Goal: Task Accomplishment & Management: Manage account settings

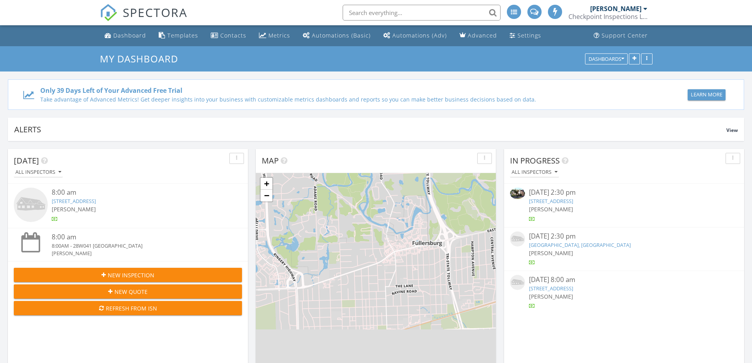
scroll to position [4, 4]
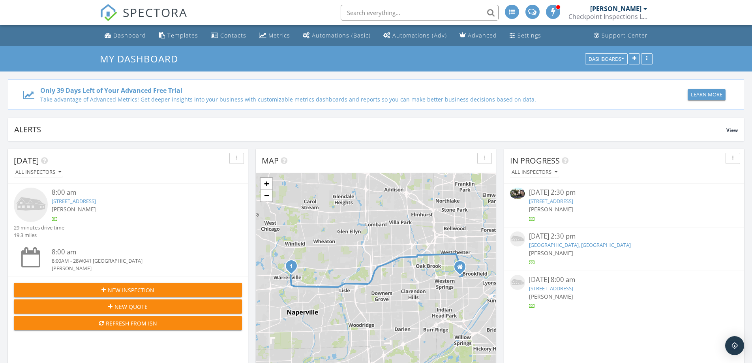
click at [573, 201] on link "1105 Hillgrove Ave, La Grange , IL 60525" at bounding box center [551, 200] width 44 height 7
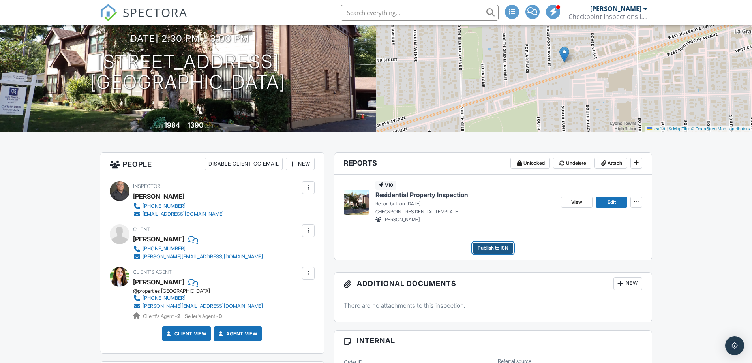
click at [493, 250] on span "Publish to ISN" at bounding box center [492, 248] width 31 height 8
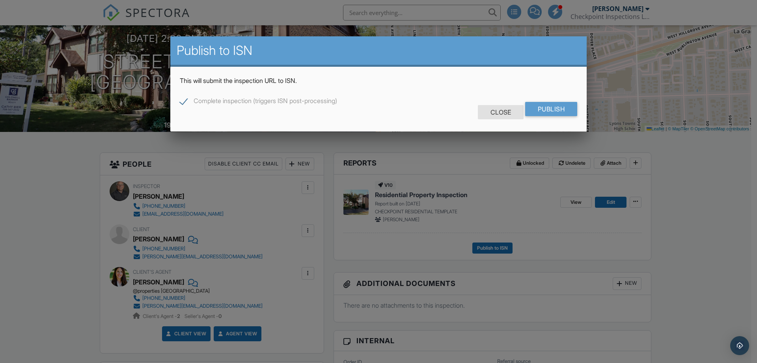
click at [499, 111] on div "Close" at bounding box center [501, 112] width 46 height 14
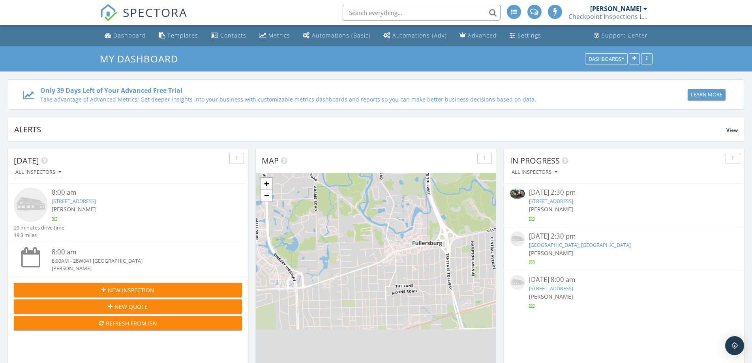
scroll to position [730, 764]
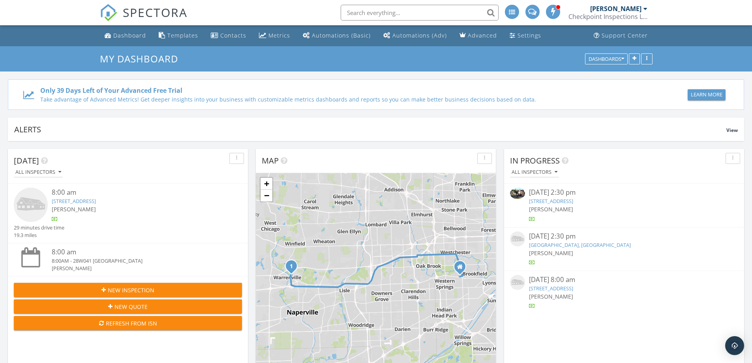
click at [573, 201] on link "1105 Hillgrove Ave, La Grange , IL 60525" at bounding box center [551, 200] width 44 height 7
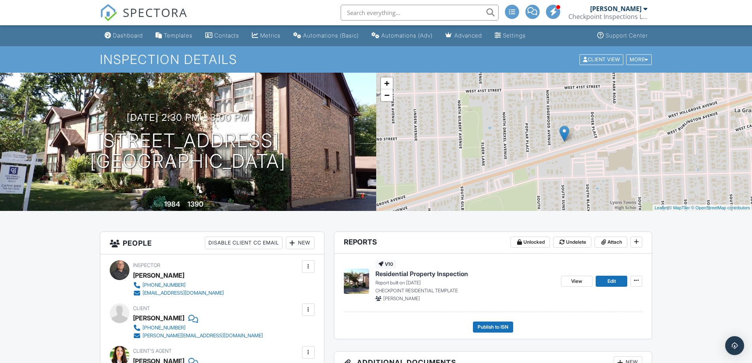
scroll to position [79, 0]
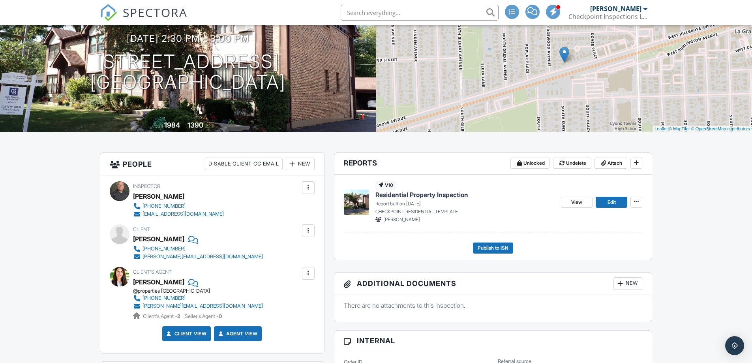
click at [426, 193] on span "Residential Property Inspection" at bounding box center [421, 194] width 93 height 9
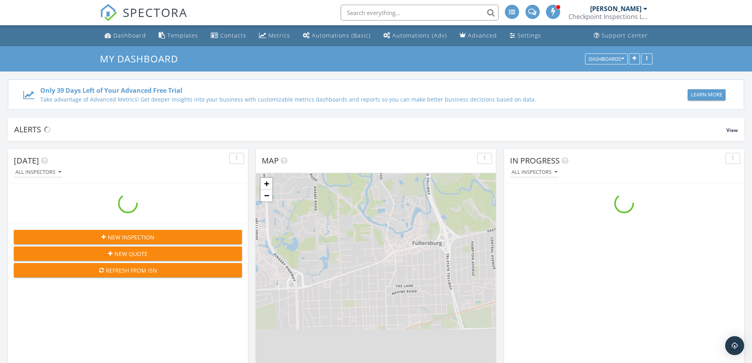
scroll to position [730, 764]
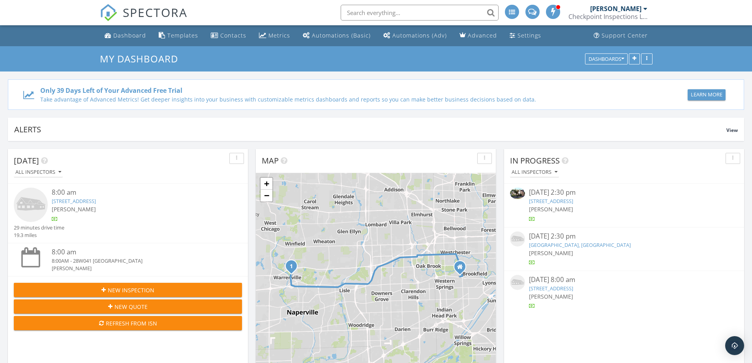
click at [563, 242] on link "1105 Hillgrove, La Grange, IL 60525" at bounding box center [580, 244] width 102 height 7
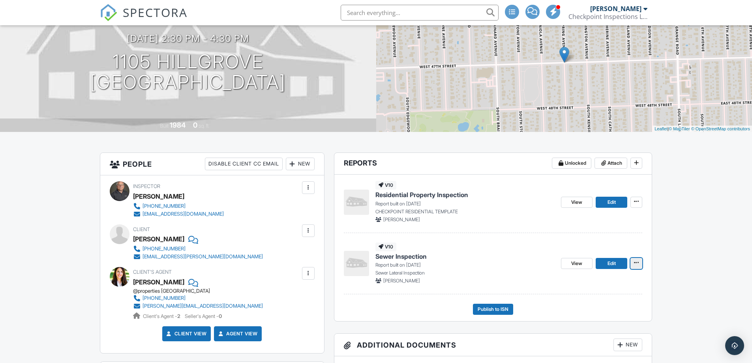
click at [635, 264] on icon at bounding box center [636, 263] width 5 height 6
click at [595, 322] on input "Delete Report" at bounding box center [596, 321] width 80 height 18
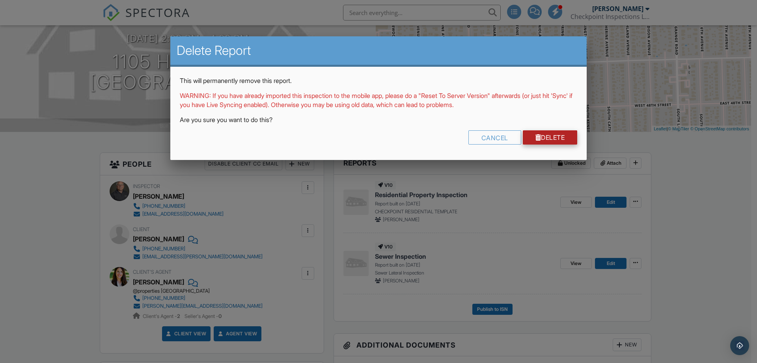
click at [558, 140] on link "Delete" at bounding box center [550, 137] width 55 height 14
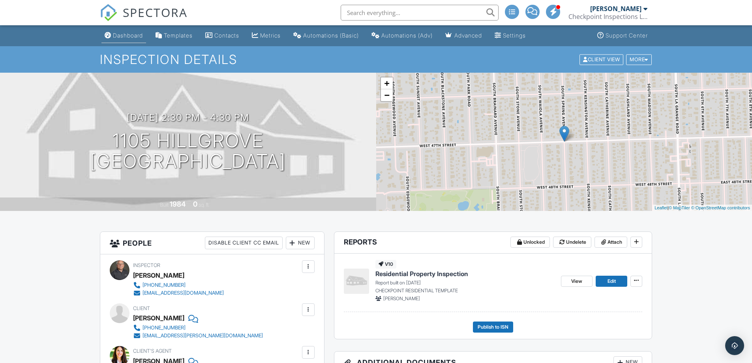
click at [127, 34] on div "Dashboard" at bounding box center [128, 35] width 30 height 7
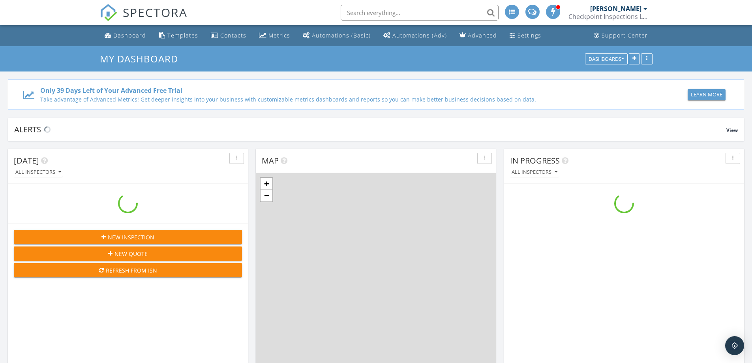
scroll to position [730, 764]
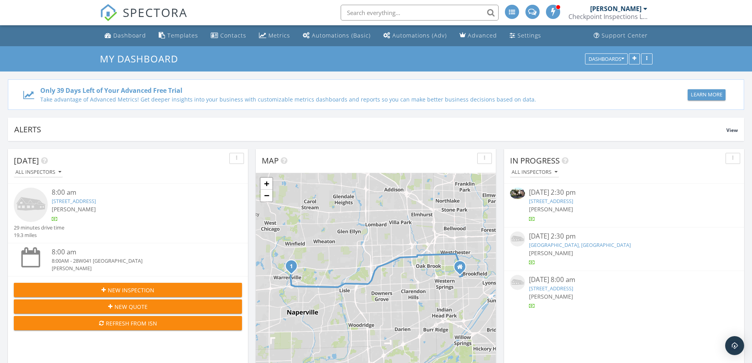
click at [569, 200] on link "[STREET_ADDRESS]" at bounding box center [551, 200] width 44 height 7
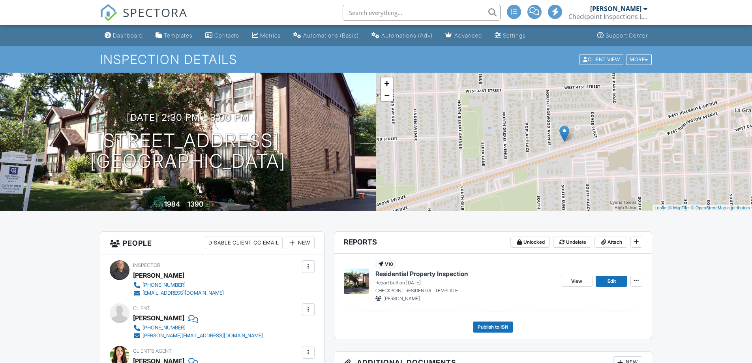
scroll to position [79, 0]
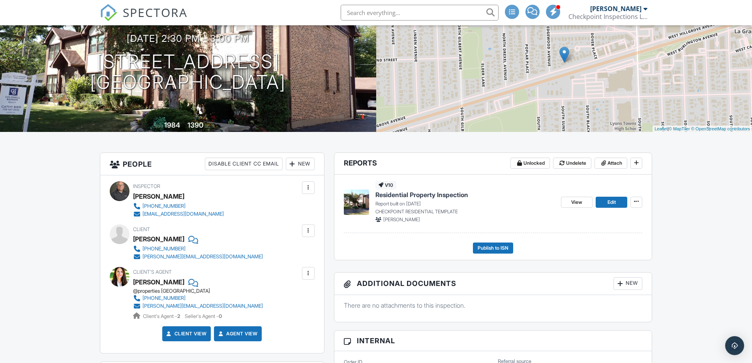
click at [309, 231] on div at bounding box center [308, 230] width 8 height 8
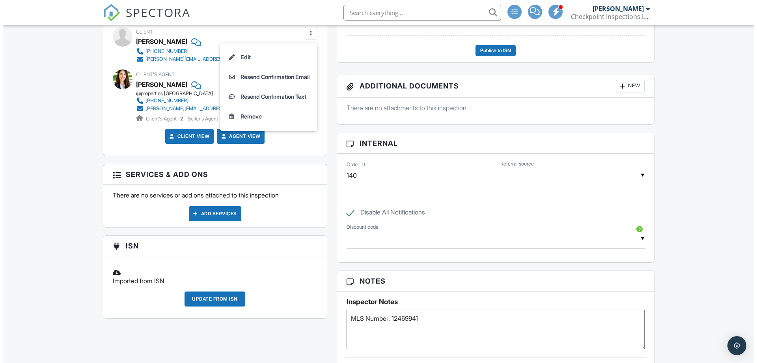
scroll to position [197, 0]
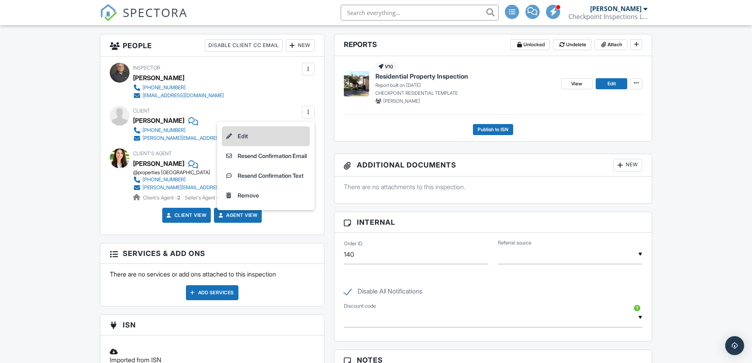
click at [240, 135] on li "Edit" at bounding box center [266, 136] width 88 height 20
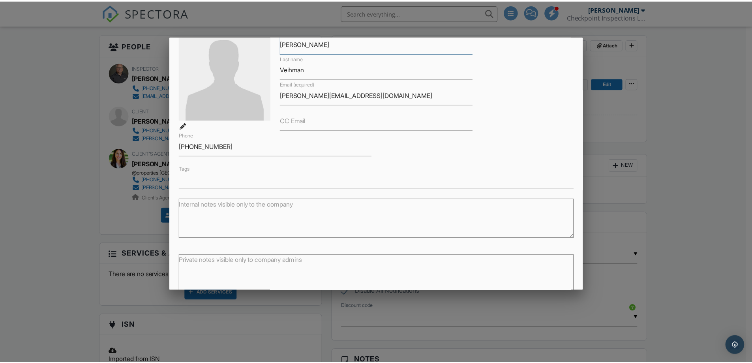
scroll to position [88, 0]
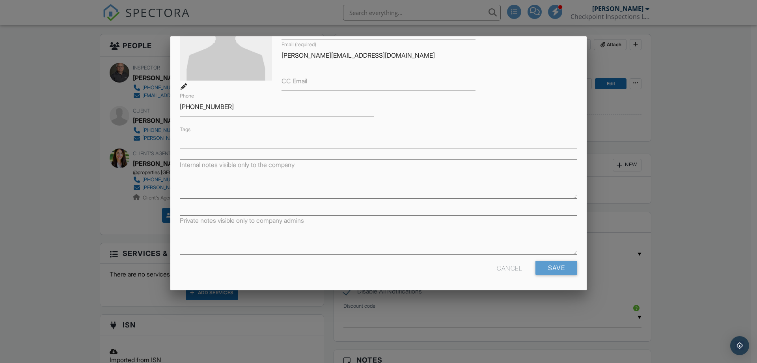
click at [507, 271] on div "Cancel" at bounding box center [509, 267] width 25 height 14
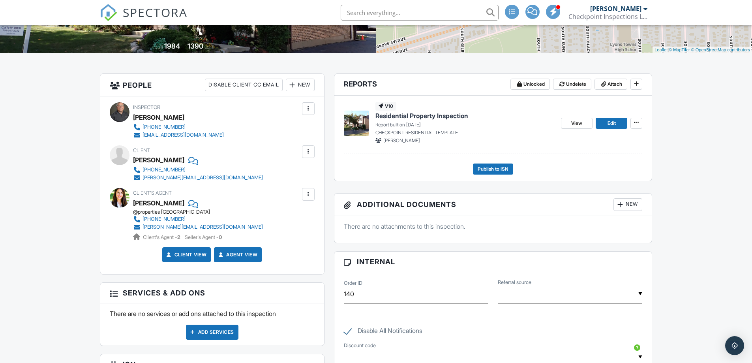
scroll to position [79, 0]
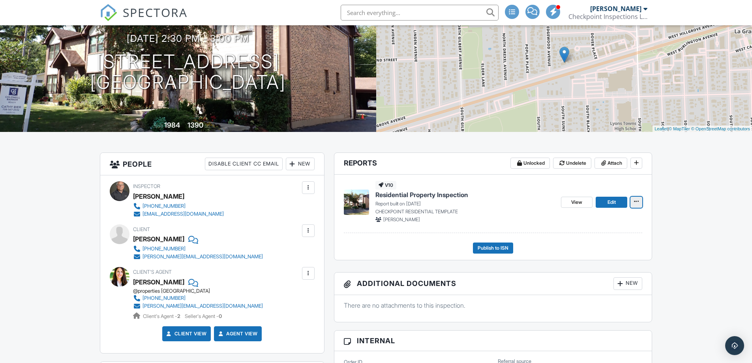
click at [637, 205] on span at bounding box center [636, 201] width 8 height 8
click at [453, 224] on div "v10 Residential Property Inspection Report built on 09/26/2025 CHECKPOINT RESID…" at bounding box center [493, 203] width 299 height 58
click at [453, 195] on span "Residential Property Inspection" at bounding box center [421, 194] width 93 height 9
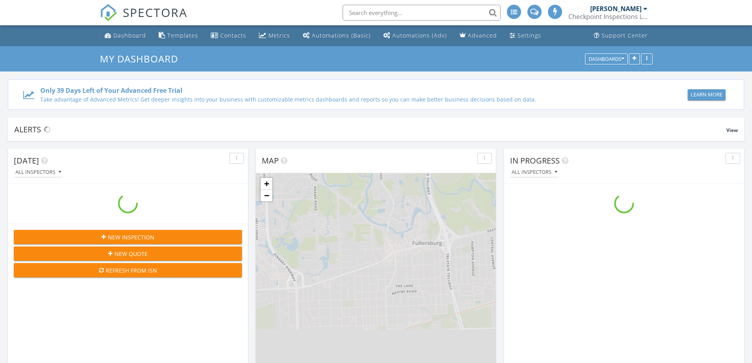
scroll to position [730, 764]
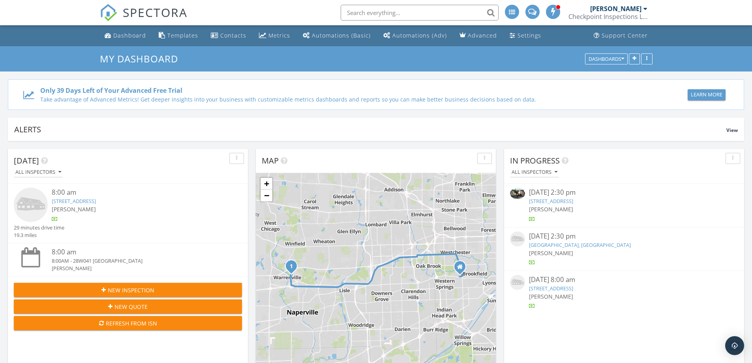
click at [139, 326] on div "Refresh from ISN" at bounding box center [127, 323] width 215 height 8
click at [573, 202] on link "[STREET_ADDRESS]" at bounding box center [551, 200] width 44 height 7
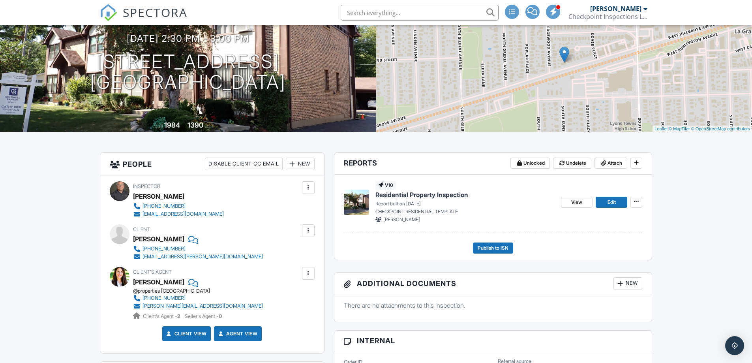
click at [445, 193] on span "Residential Property Inspection" at bounding box center [421, 194] width 93 height 9
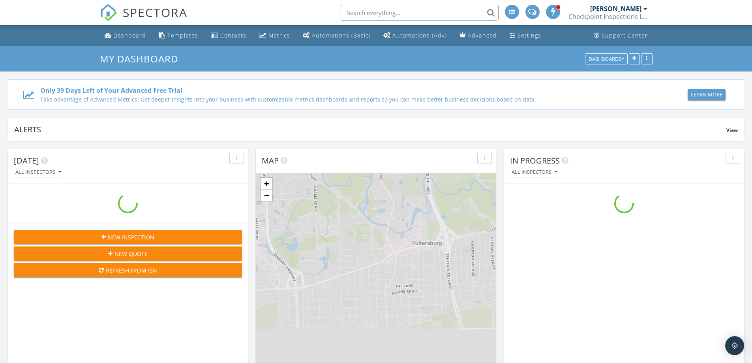
scroll to position [730, 764]
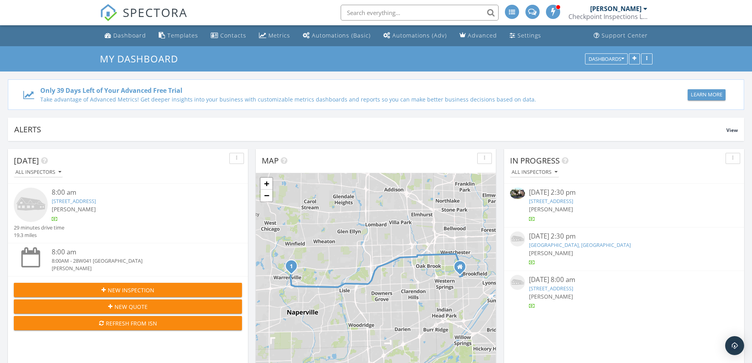
click at [565, 202] on link "[STREET_ADDRESS]" at bounding box center [551, 200] width 44 height 7
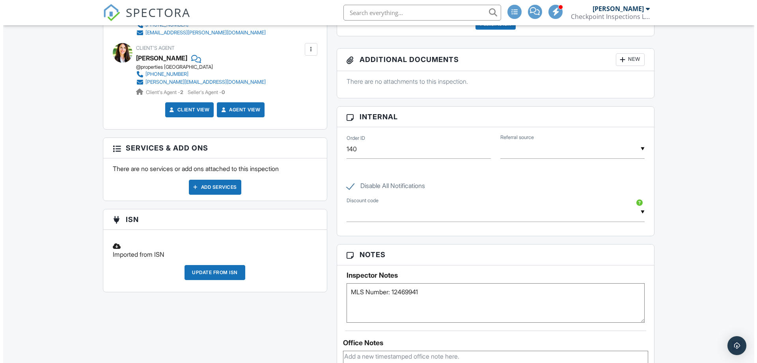
scroll to position [105, 0]
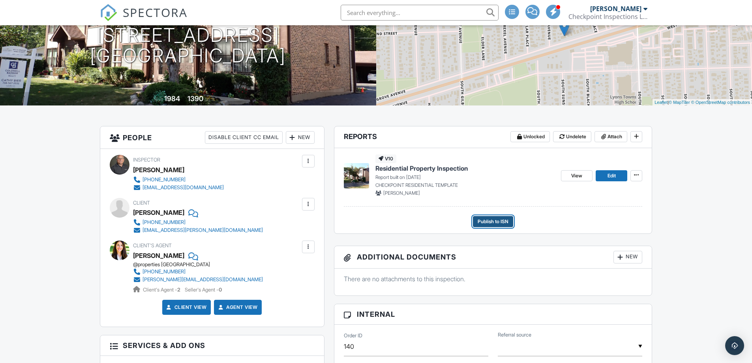
click at [502, 224] on span "Publish to ISN" at bounding box center [492, 221] width 31 height 8
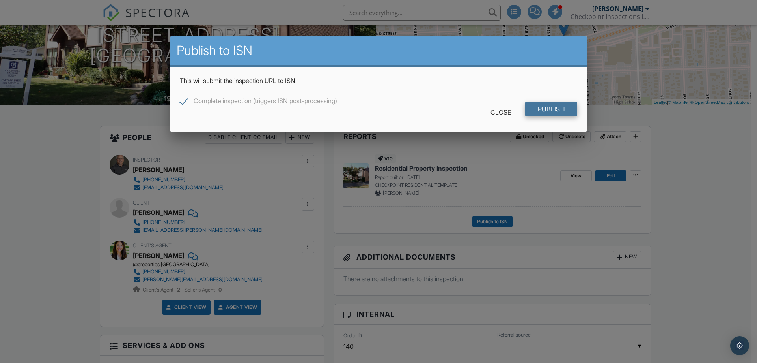
click at [556, 111] on input "Publish" at bounding box center [551, 109] width 52 height 14
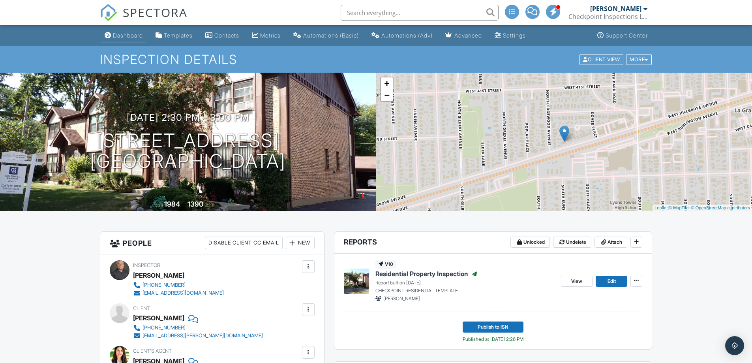
click at [133, 35] on div "Dashboard" at bounding box center [128, 35] width 30 height 7
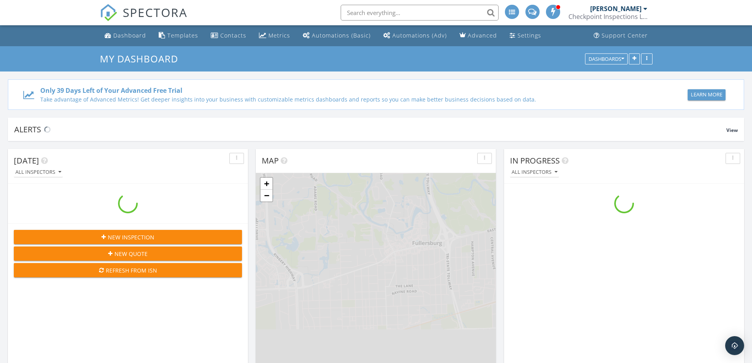
scroll to position [730, 764]
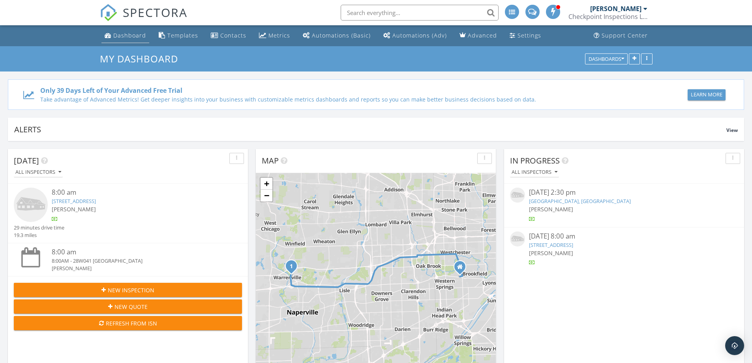
click at [126, 34] on div "Dashboard" at bounding box center [129, 35] width 33 height 7
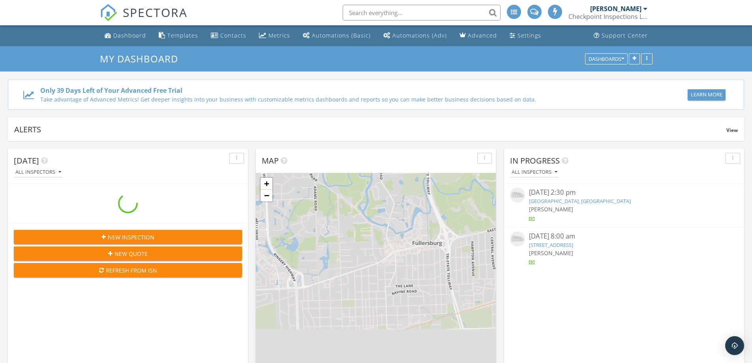
scroll to position [730, 764]
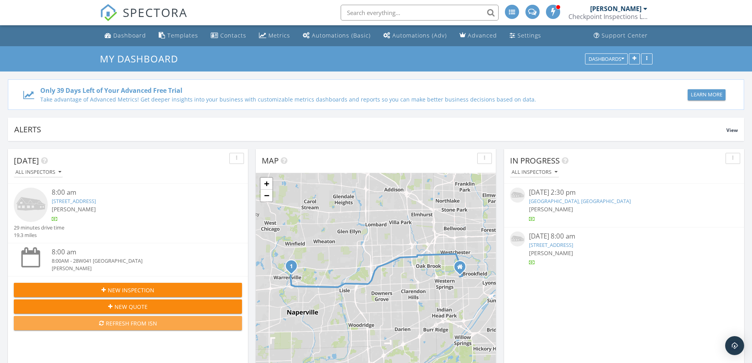
click at [138, 324] on div "Refresh from ISN" at bounding box center [127, 323] width 215 height 8
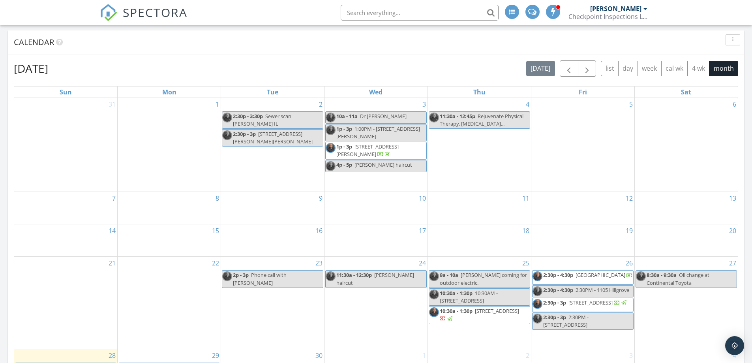
scroll to position [395, 0]
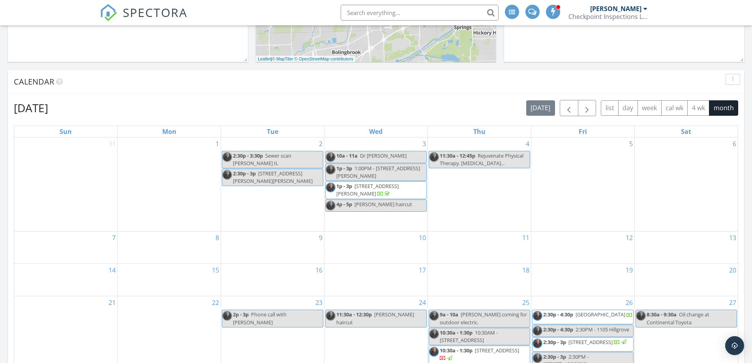
scroll to position [355, 0]
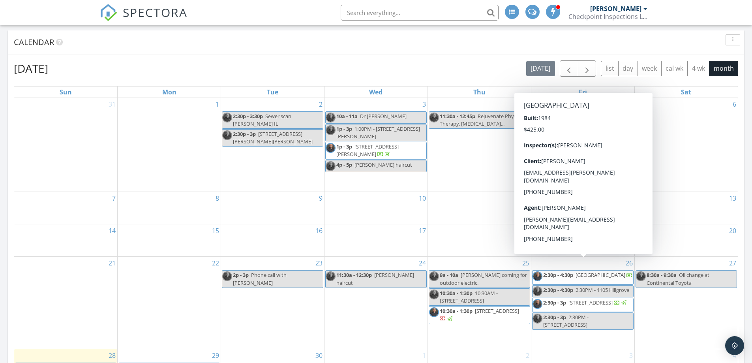
click at [589, 271] on span "[GEOGRAPHIC_DATA]" at bounding box center [600, 274] width 50 height 7
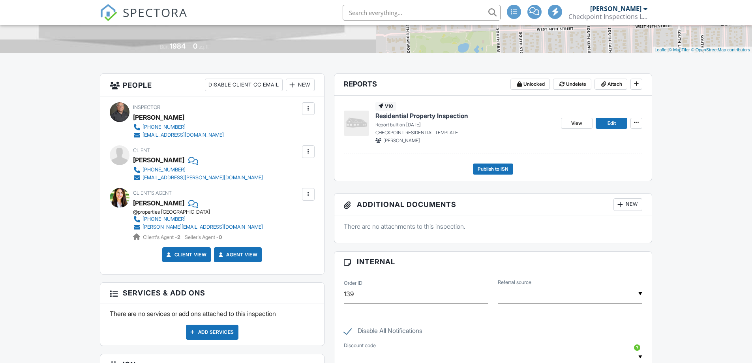
scroll to position [158, 0]
click at [641, 123] on button at bounding box center [636, 123] width 12 height 11
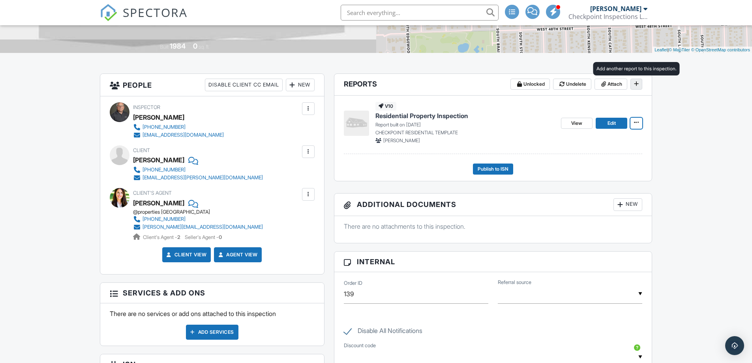
click at [636, 86] on icon at bounding box center [636, 84] width 5 height 6
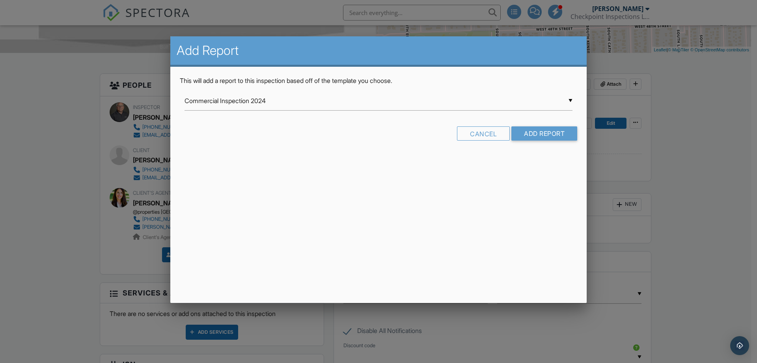
click at [573, 99] on div "▼ Commercial Inspection 2024 Commercial Inspection 2024 Exterior Moisture Intru…" at bounding box center [379, 104] width 398 height 27
click at [571, 99] on div "▼ Commercial Inspection 2024 Commercial Inspection 2024 Exterior Moisture Intru…" at bounding box center [379, 100] width 388 height 19
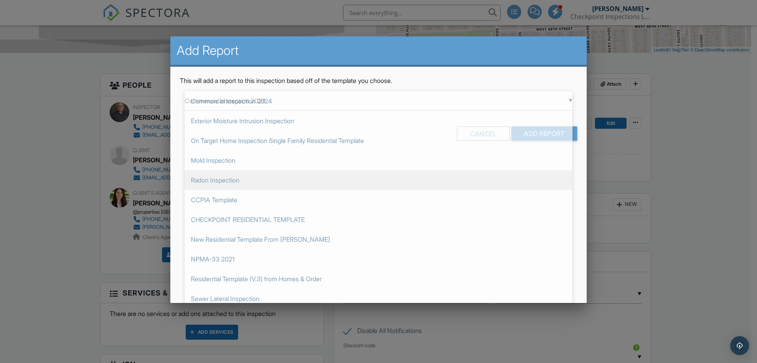
click at [241, 179] on span "Radon Inspection" at bounding box center [379, 180] width 388 height 20
type input "Radon Inspection"
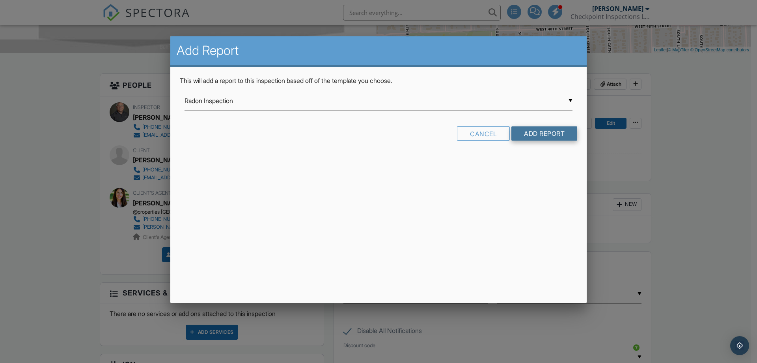
click at [549, 135] on input "Add Report" at bounding box center [545, 133] width 66 height 14
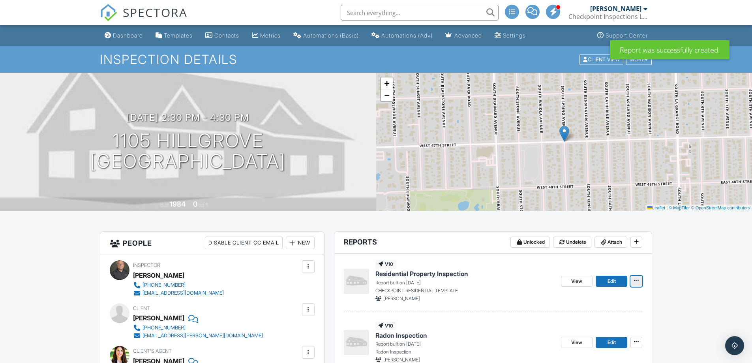
click at [639, 283] on span at bounding box center [636, 280] width 8 height 8
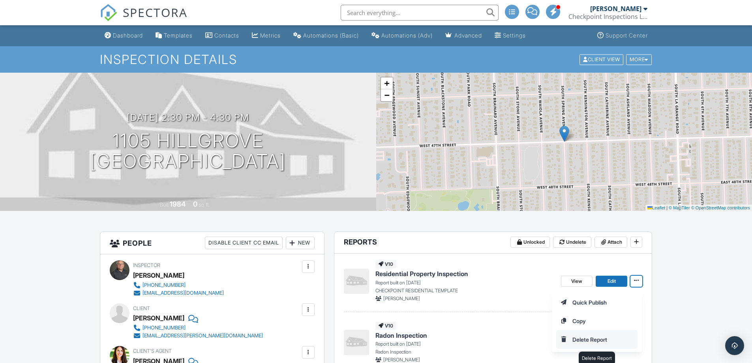
click at [595, 335] on input "Delete Report" at bounding box center [596, 339] width 80 height 18
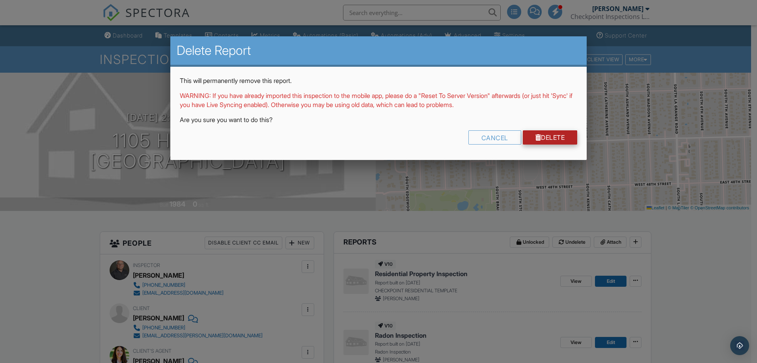
click at [543, 140] on link "Delete" at bounding box center [550, 137] width 55 height 14
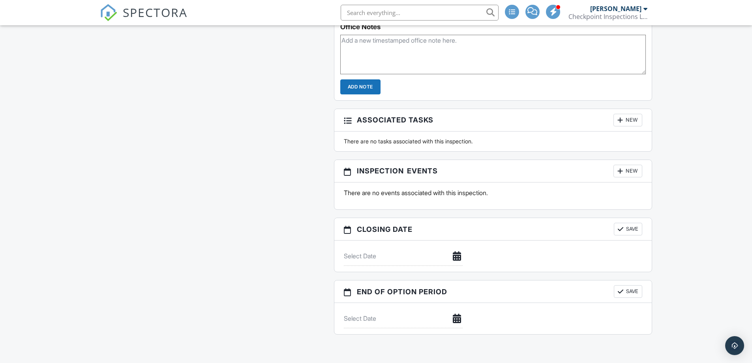
scroll to position [303, 0]
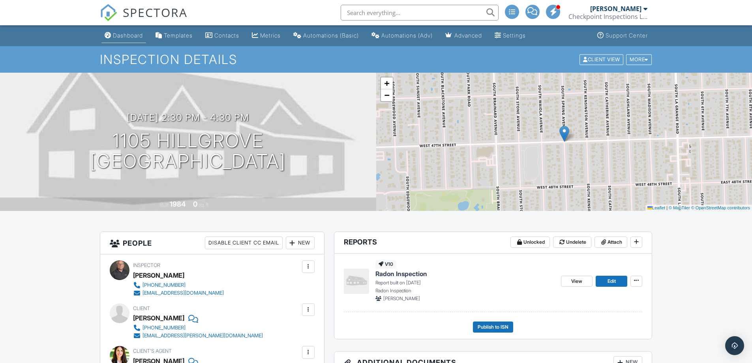
click at [133, 34] on div "Dashboard" at bounding box center [128, 35] width 30 height 7
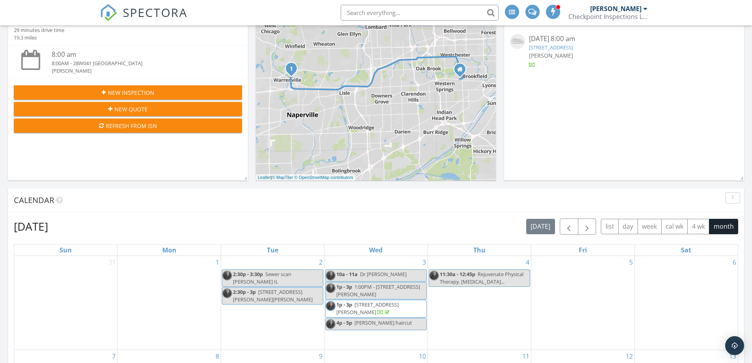
scroll to position [355, 0]
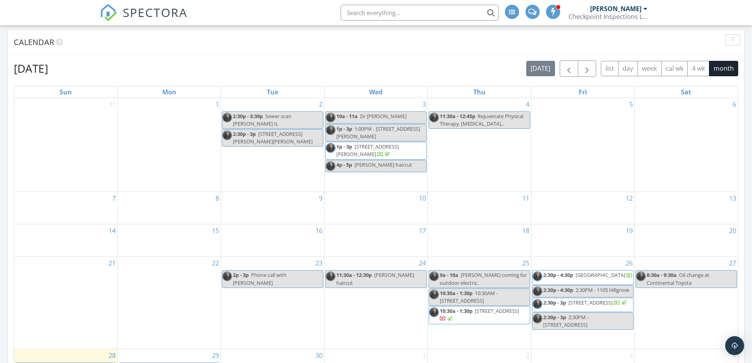
click at [586, 299] on span "1105 Hillgrove Ave, La Grange 60525" at bounding box center [590, 302] width 44 height 7
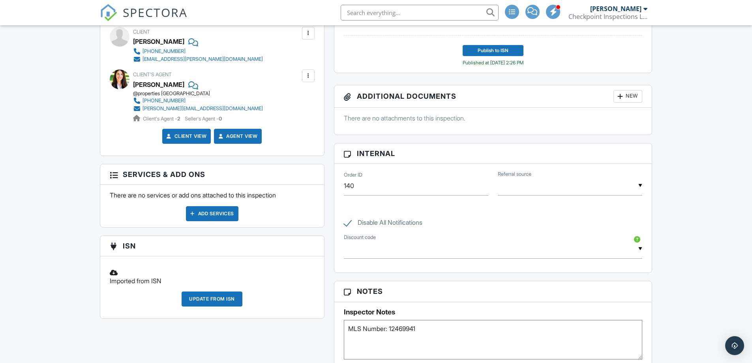
scroll to position [316, 0]
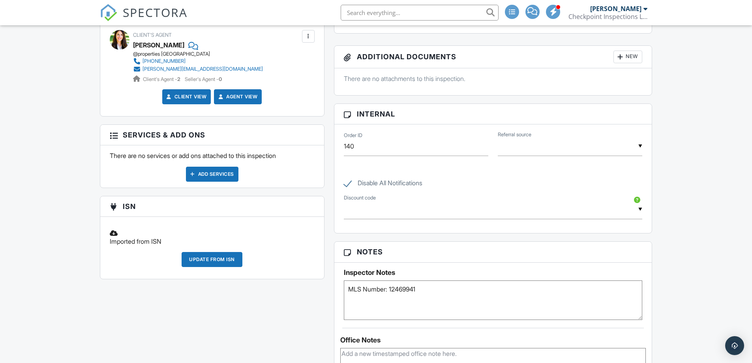
click at [213, 262] on div "Update from ISN" at bounding box center [211, 259] width 61 height 15
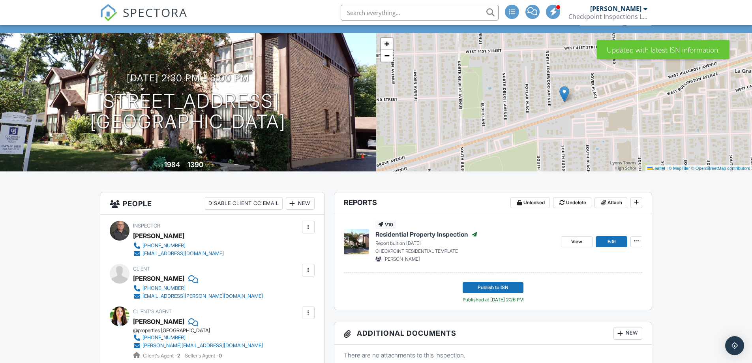
scroll to position [79, 0]
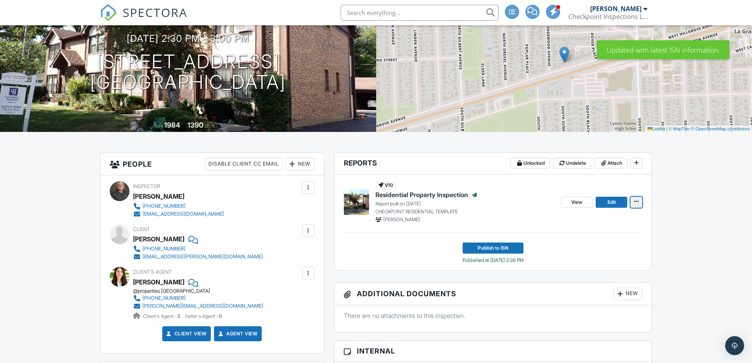
click at [638, 200] on icon at bounding box center [636, 201] width 5 height 6
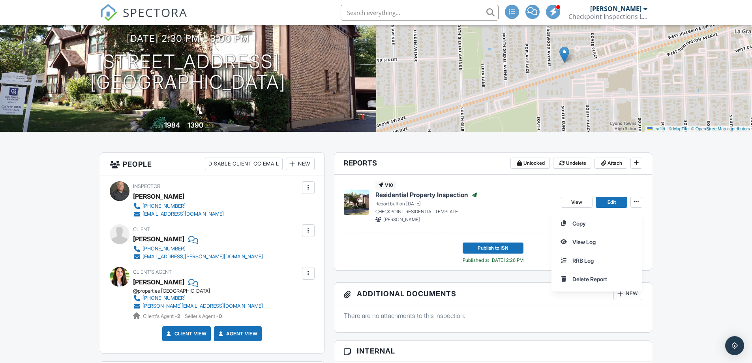
click at [700, 239] on div "Copy View Log RRB Log Delete Report" at bounding box center [651, 251] width 200 height 80
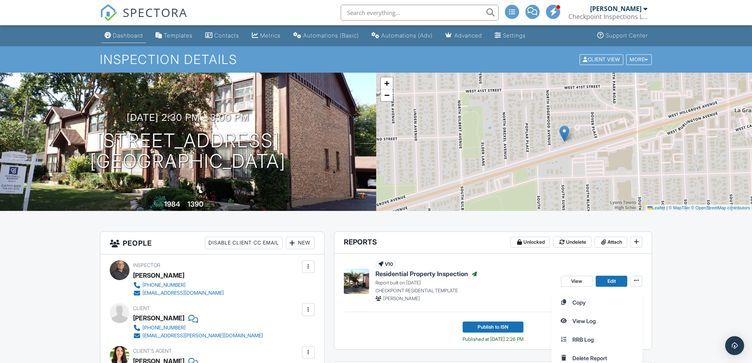
click at [128, 32] on div "Dashboard" at bounding box center [128, 35] width 30 height 7
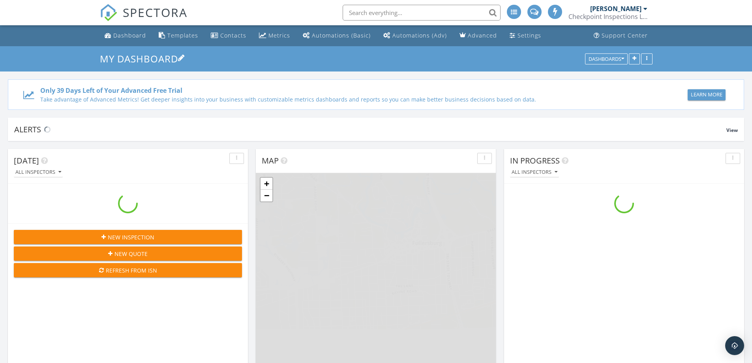
scroll to position [730, 764]
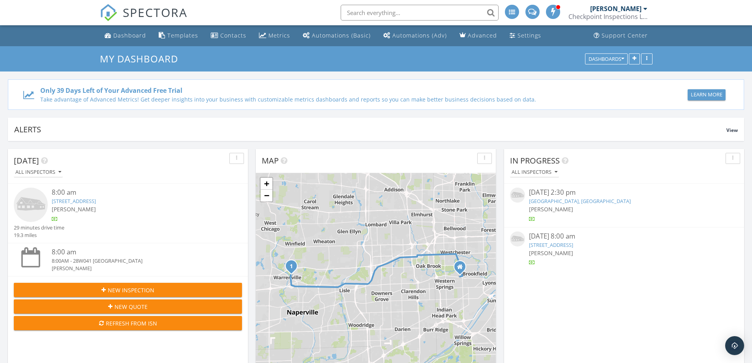
click at [143, 319] on div "Refresh from ISN" at bounding box center [127, 323] width 215 height 8
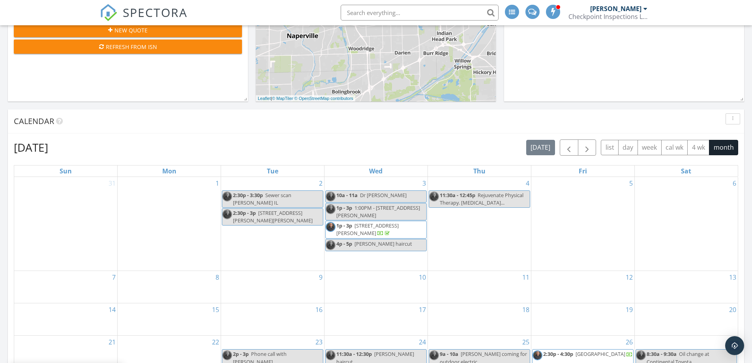
scroll to position [395, 0]
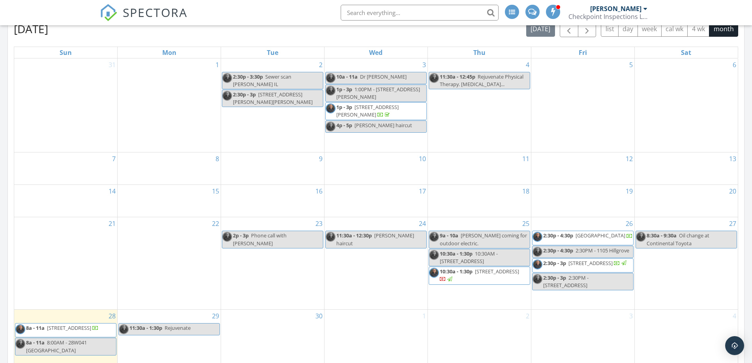
click at [576, 259] on span "[STREET_ADDRESS]" at bounding box center [590, 262] width 44 height 7
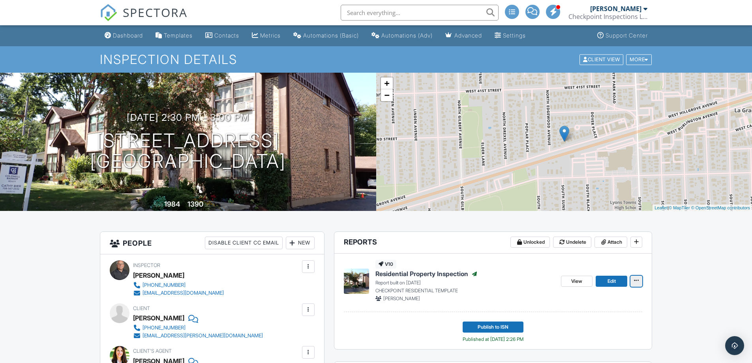
click at [636, 280] on icon at bounding box center [636, 280] width 5 height 6
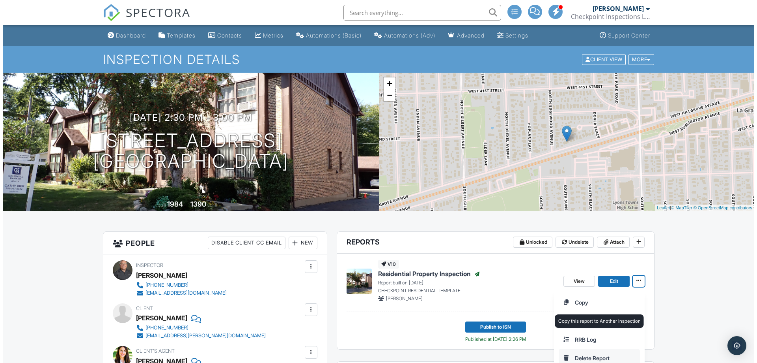
scroll to position [39, 0]
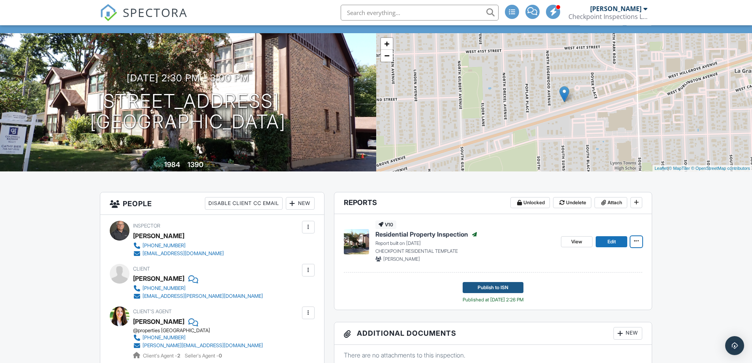
click at [495, 287] on span "Publish to ISN" at bounding box center [492, 287] width 31 height 8
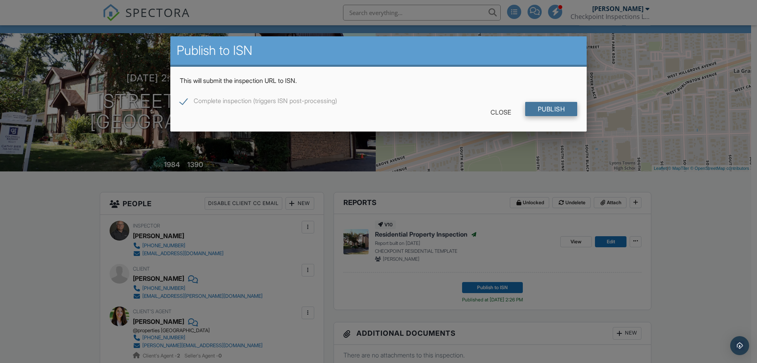
click at [559, 110] on input "Publish" at bounding box center [551, 109] width 52 height 14
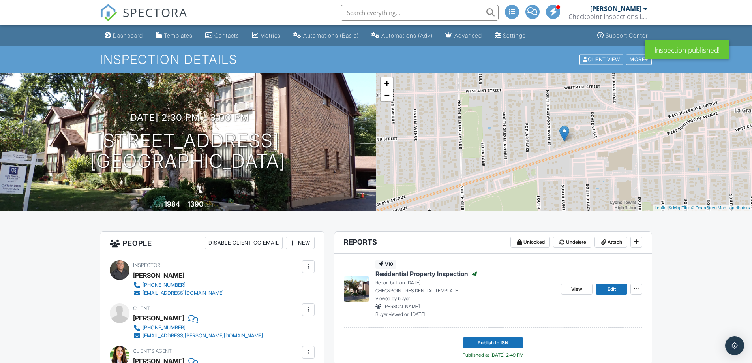
click at [143, 36] on div "Dashboard" at bounding box center [128, 35] width 30 height 7
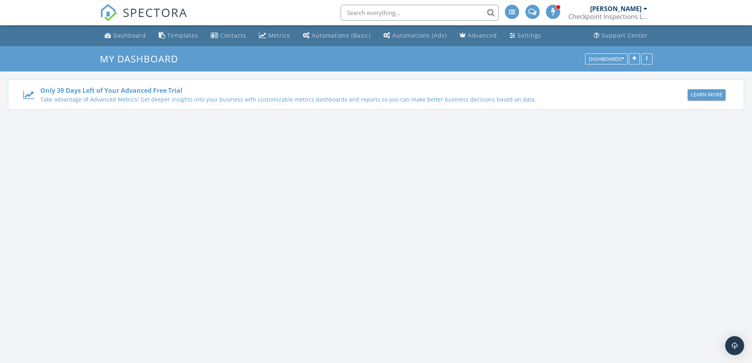
scroll to position [730, 764]
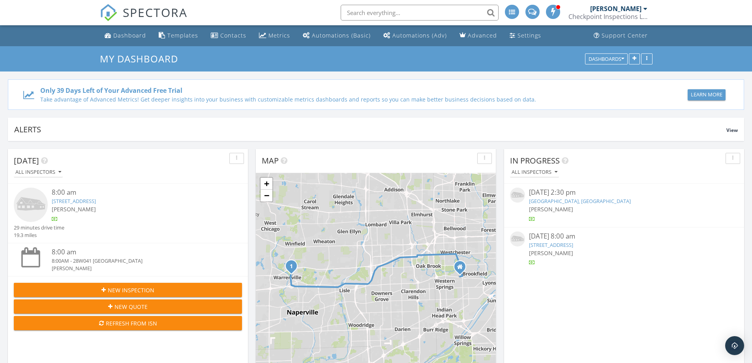
click at [569, 245] on link "[STREET_ADDRESS]" at bounding box center [551, 244] width 44 height 7
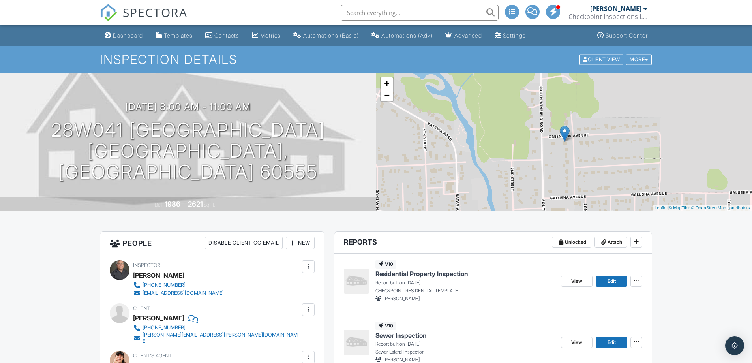
scroll to position [39, 0]
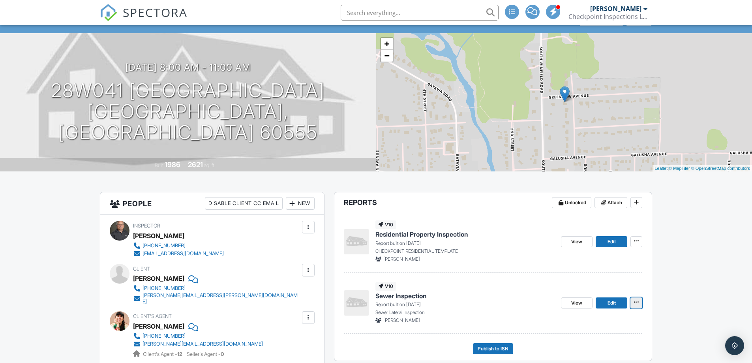
click at [636, 305] on icon at bounding box center [636, 302] width 5 height 6
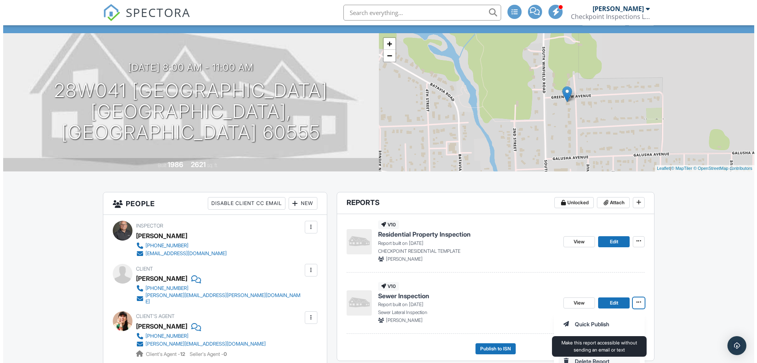
scroll to position [79, 0]
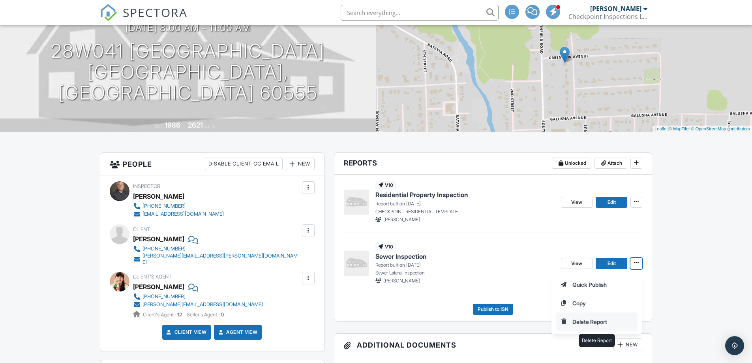
click at [596, 320] on input "Delete Report" at bounding box center [596, 321] width 80 height 18
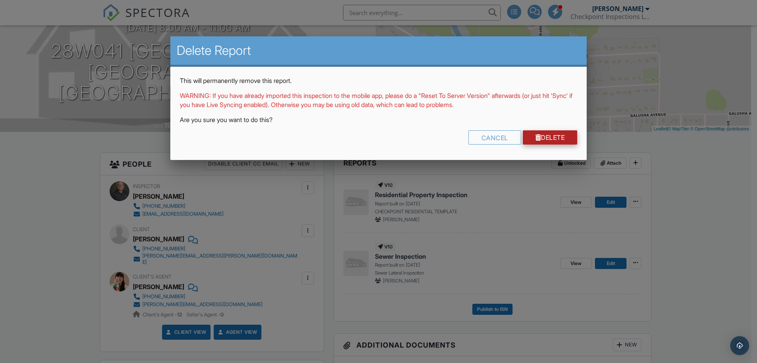
click at [540, 137] on link "Delete" at bounding box center [550, 137] width 55 height 14
